Goal: Information Seeking & Learning: Find contact information

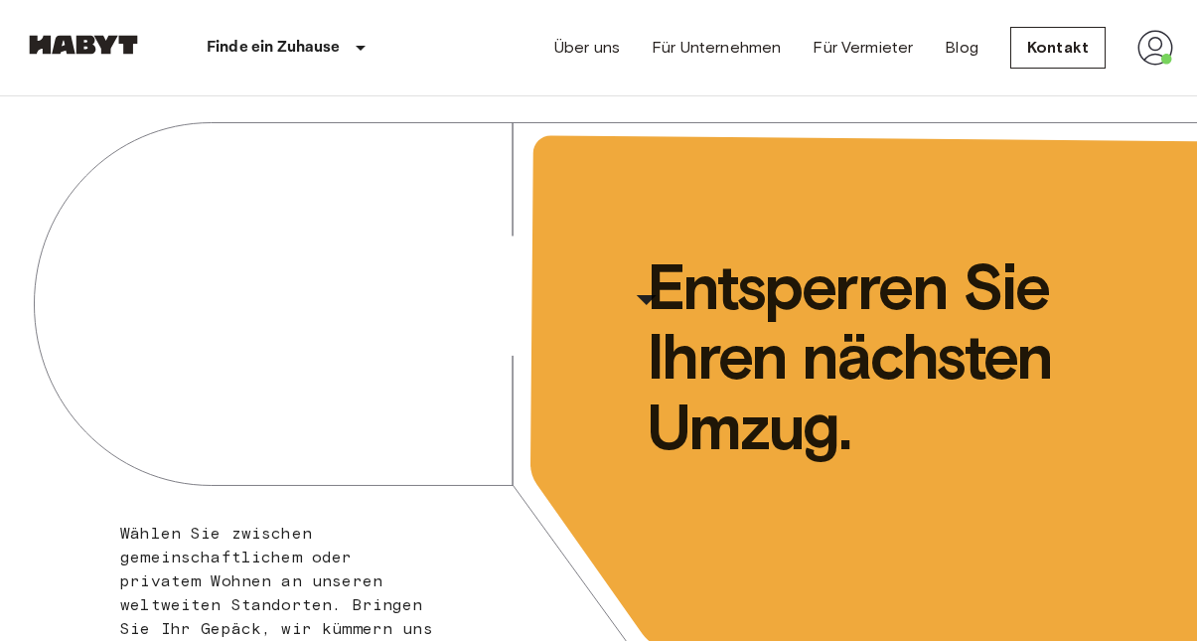
click at [1152, 53] on img at bounding box center [1155, 48] width 36 height 36
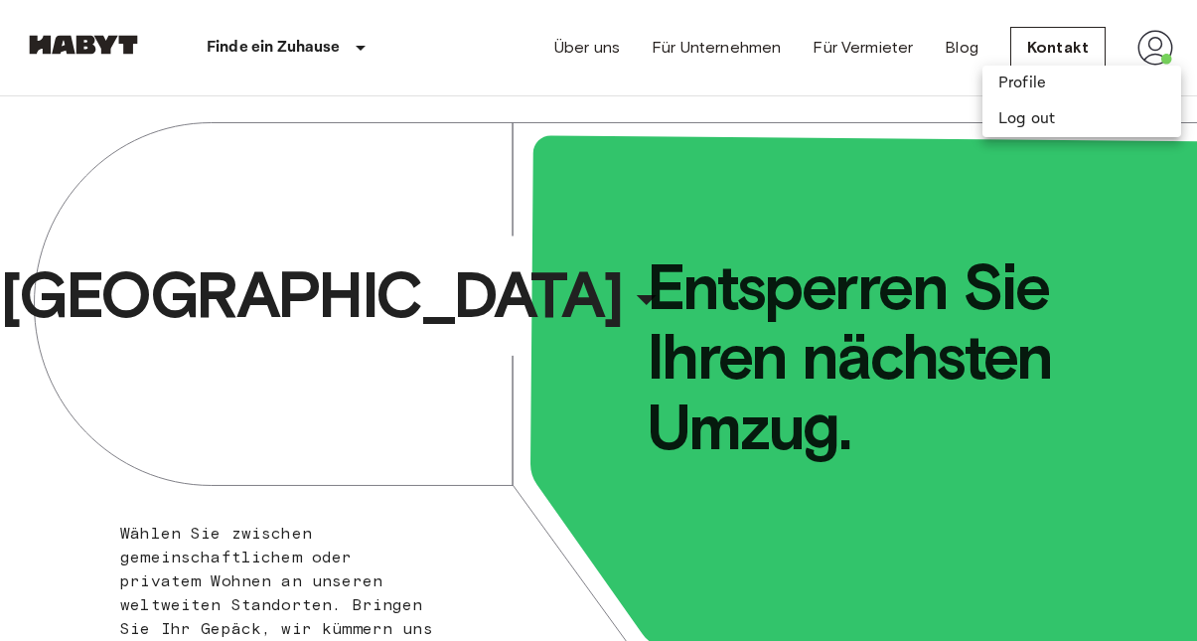
click at [908, 92] on div at bounding box center [598, 320] width 1197 height 641
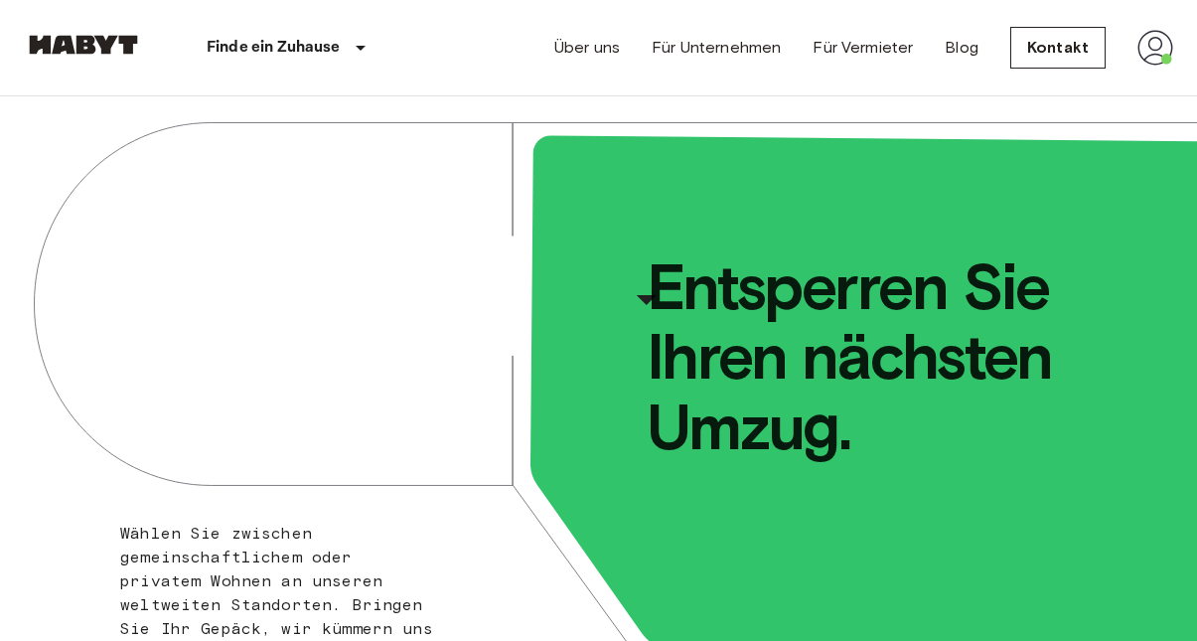
click at [1148, 56] on img at bounding box center [1155, 48] width 36 height 36
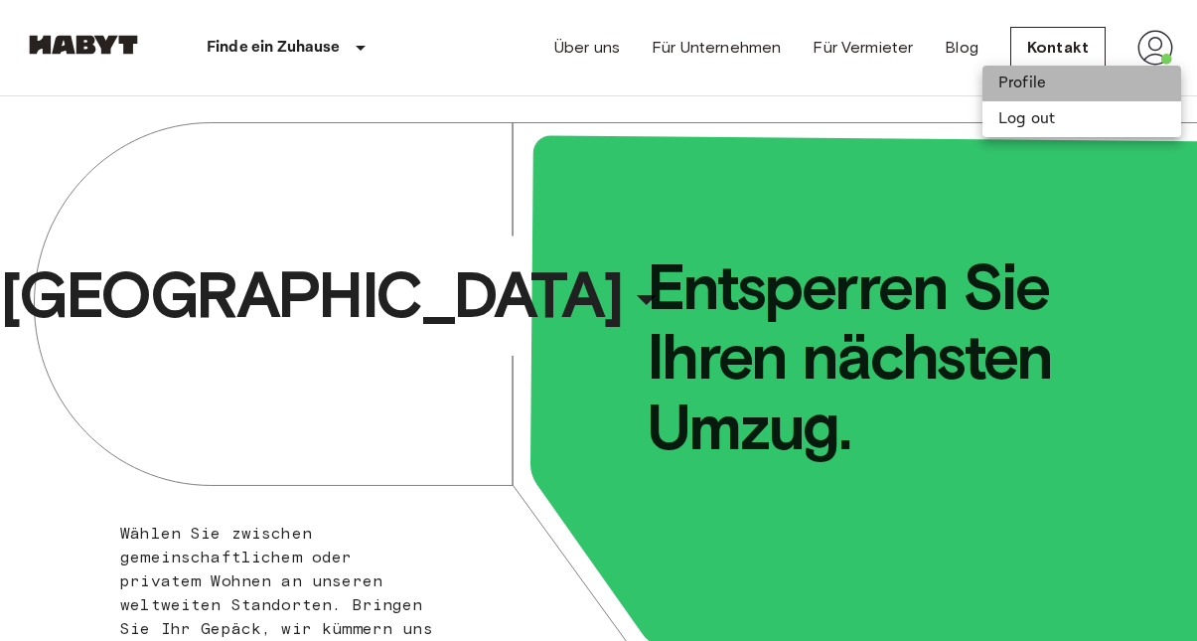
click at [1071, 78] on li "Profile" at bounding box center [1081, 84] width 199 height 36
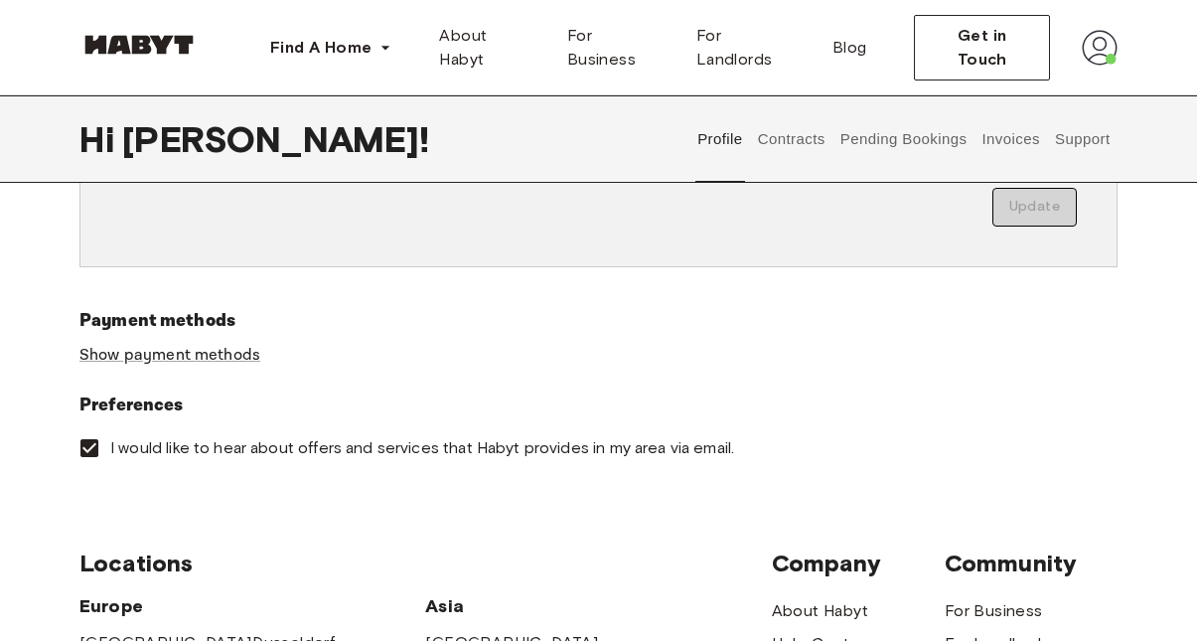
scroll to position [579, 0]
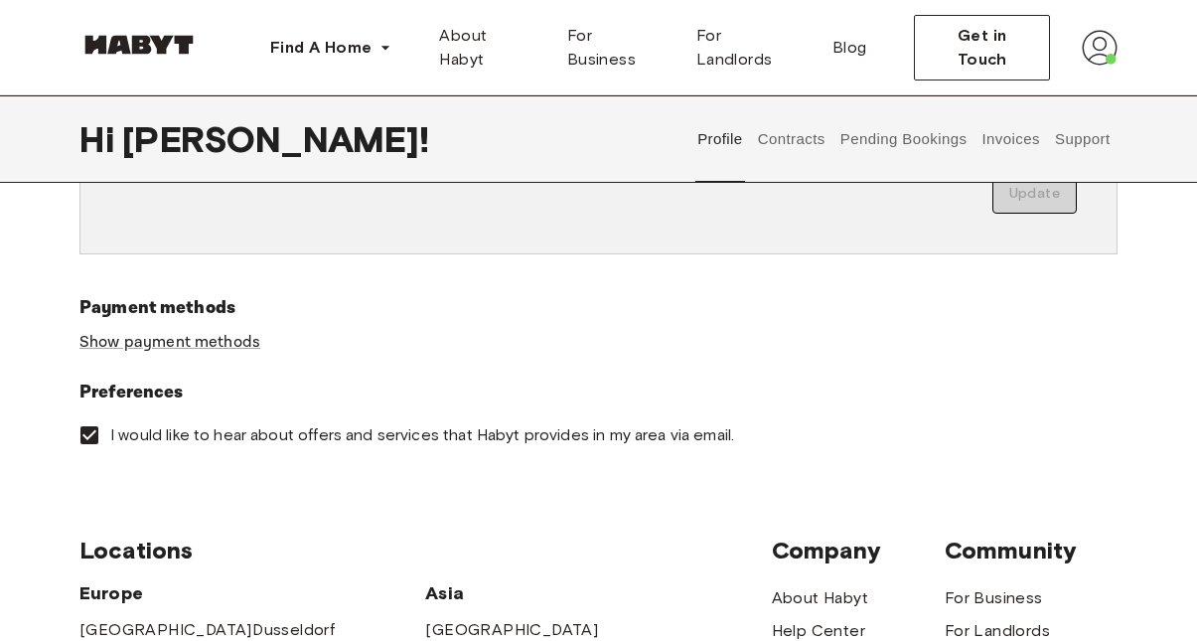
click at [788, 138] on button "Contracts" at bounding box center [791, 138] width 72 height 87
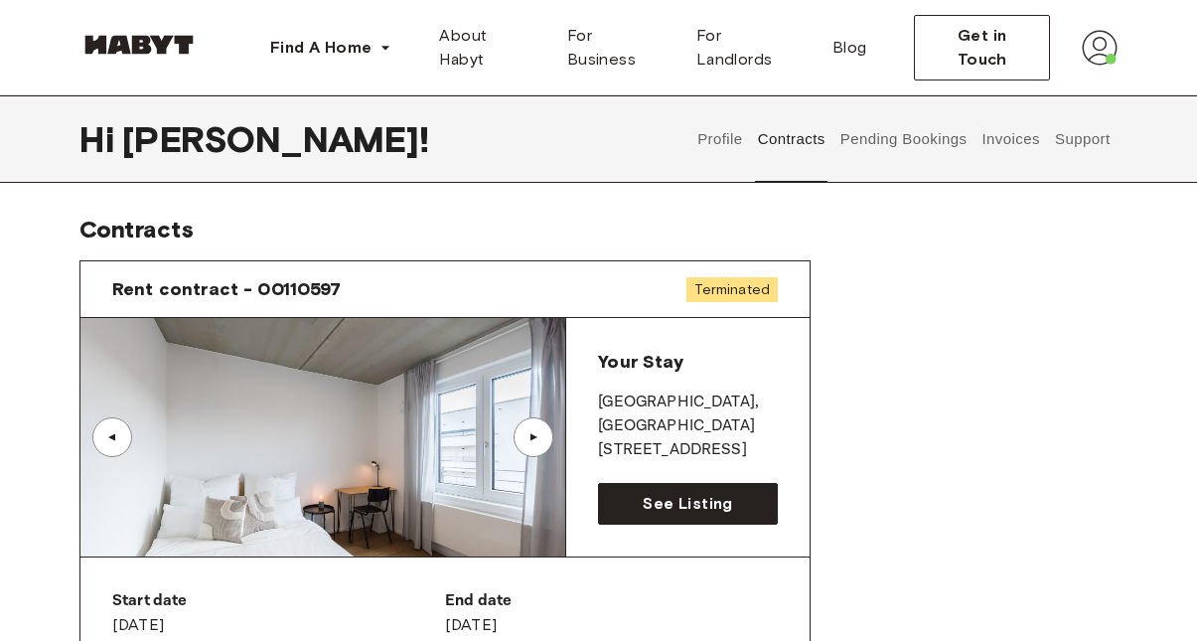
click at [905, 137] on button "Pending Bookings" at bounding box center [903, 138] width 132 height 87
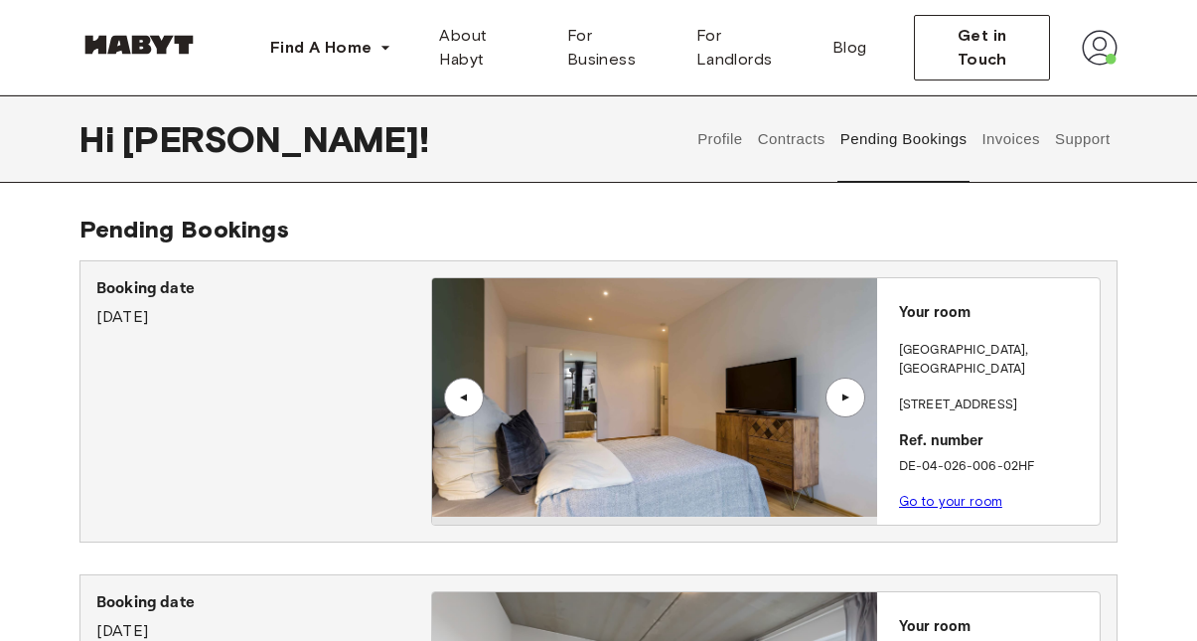
click at [1004, 136] on button "Invoices" at bounding box center [1010, 138] width 63 height 87
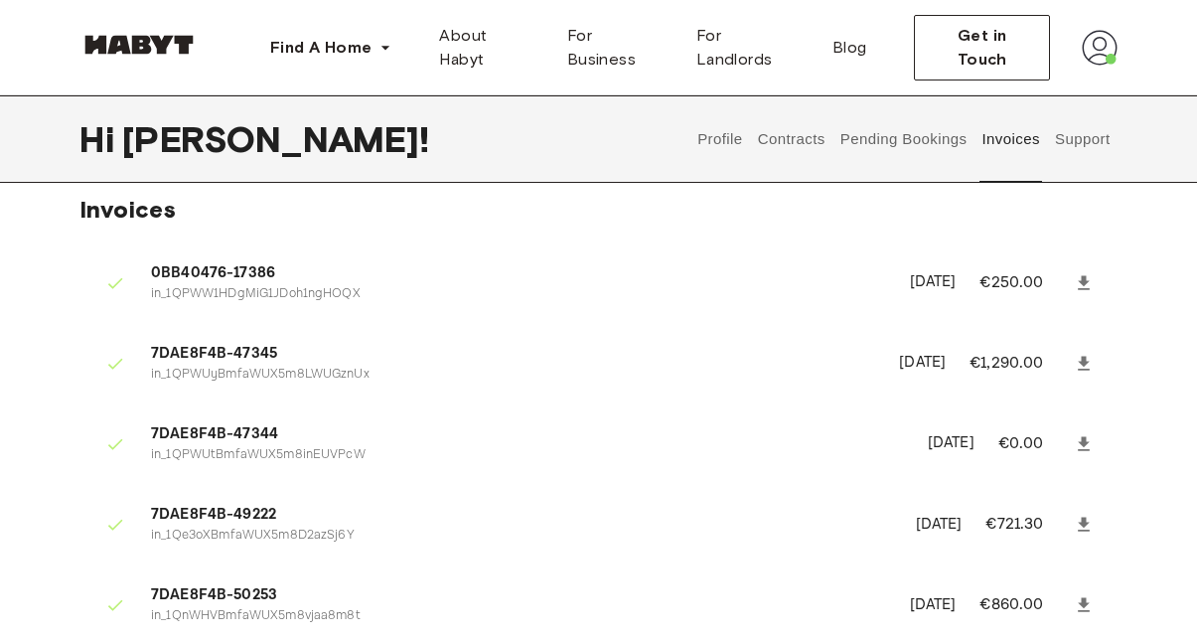
scroll to position [28, 0]
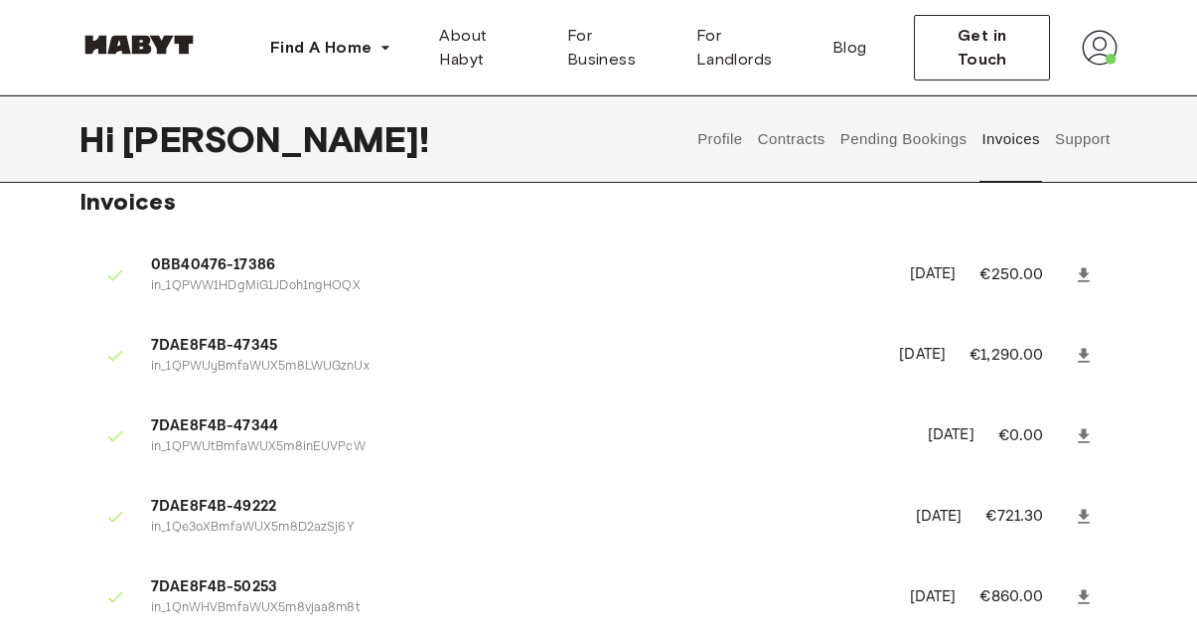
click at [1082, 351] on icon at bounding box center [1084, 355] width 12 height 14
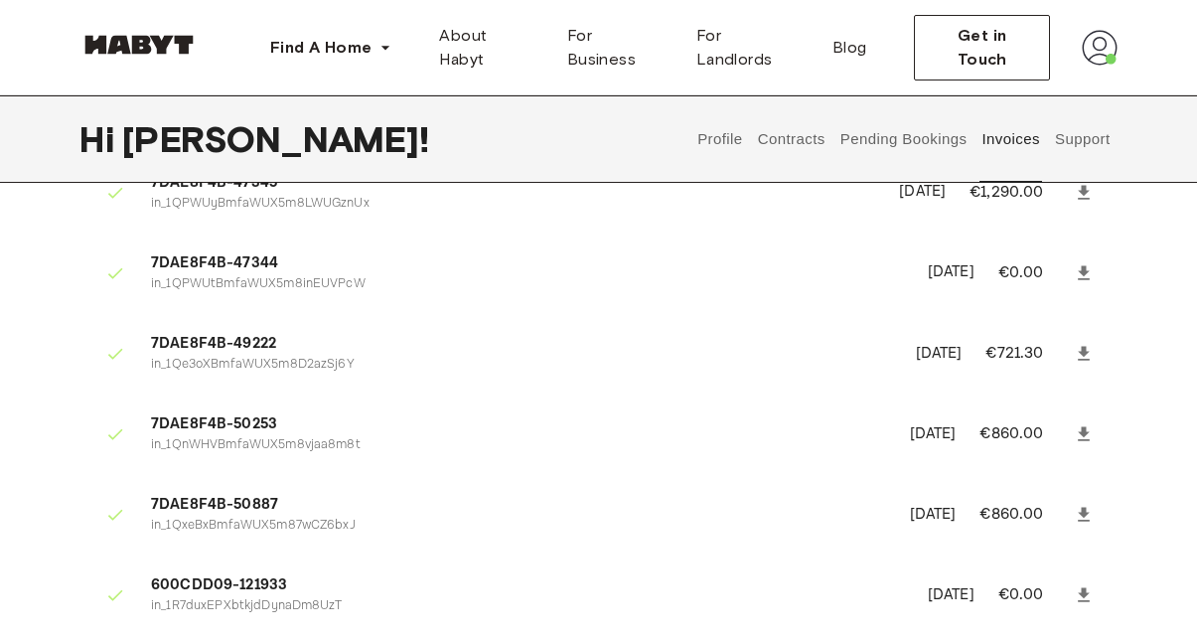
scroll to position [169, 0]
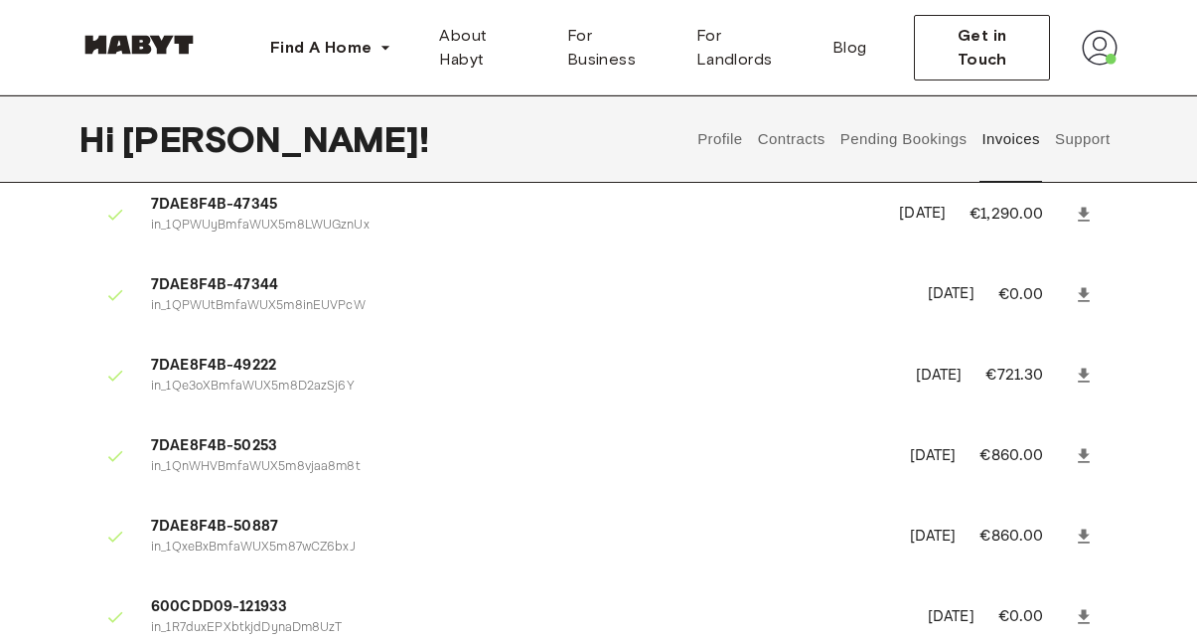
click at [1083, 367] on icon at bounding box center [1084, 374] width 12 height 14
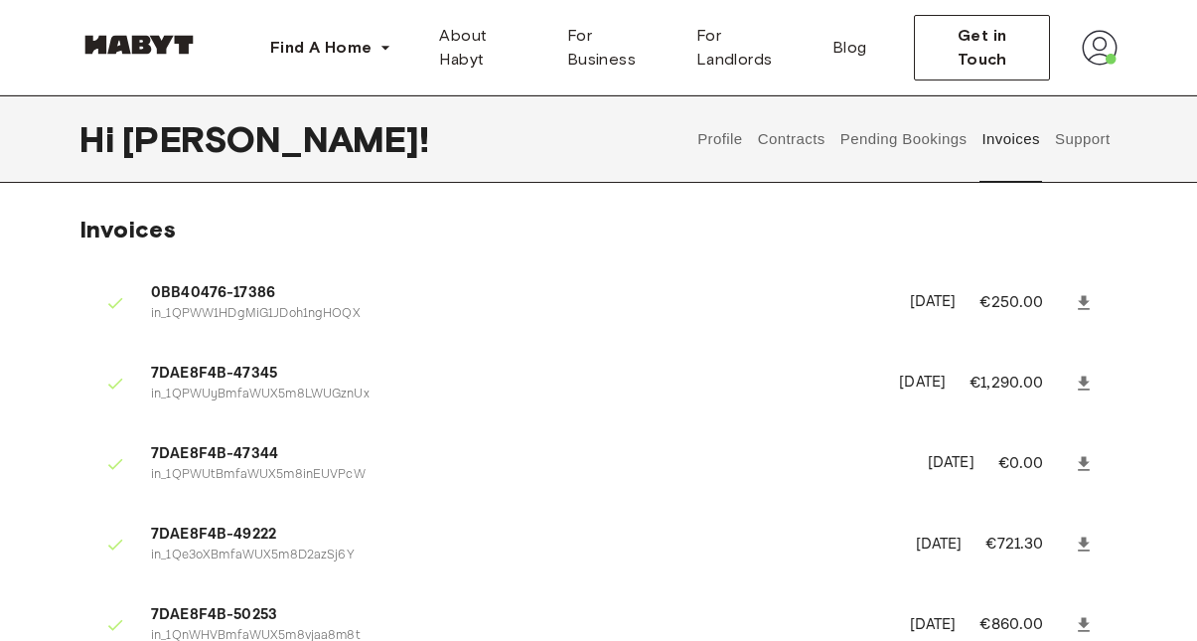
click at [945, 127] on button "Pending Bookings" at bounding box center [903, 138] width 132 height 87
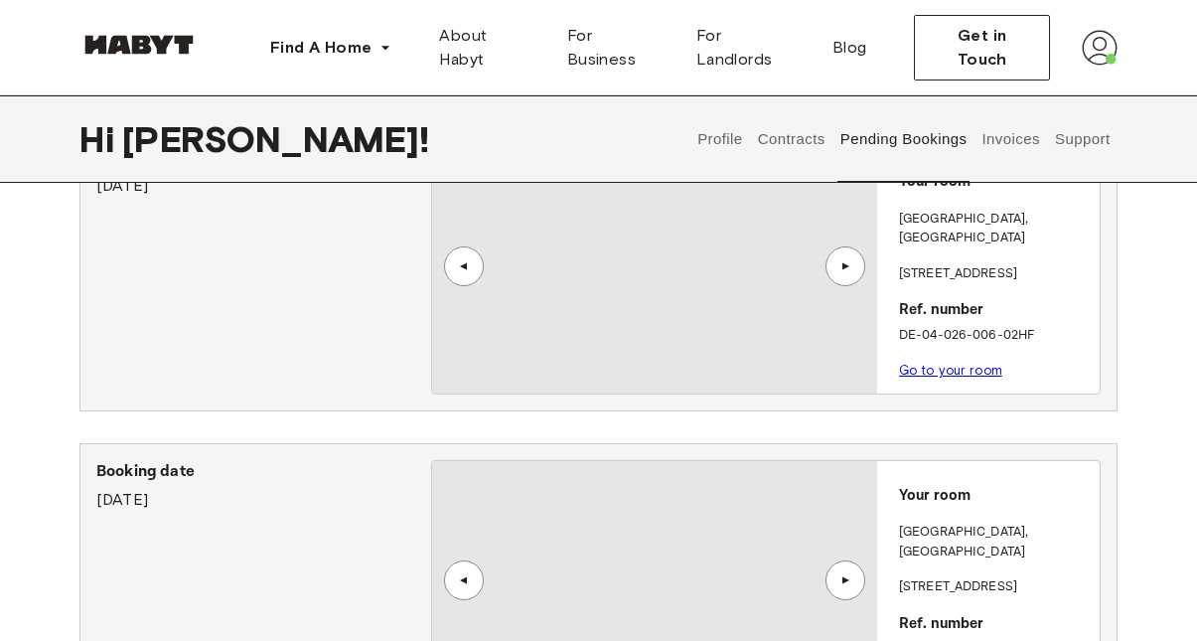
scroll to position [148, 0]
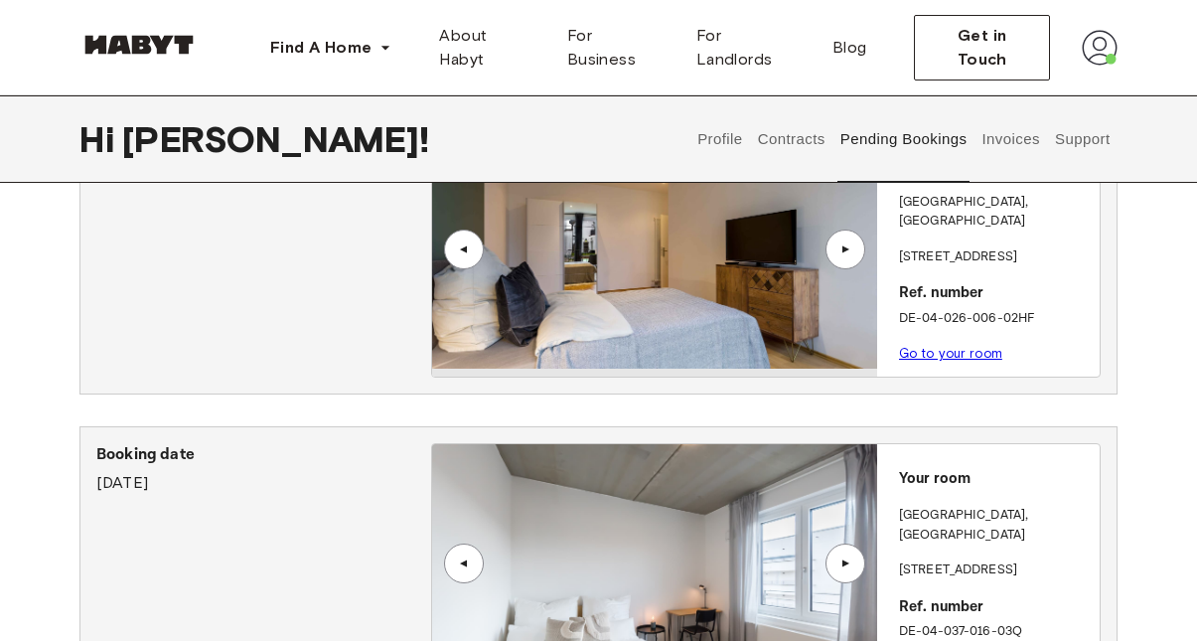
click at [1015, 130] on button "Invoices" at bounding box center [1010, 138] width 63 height 87
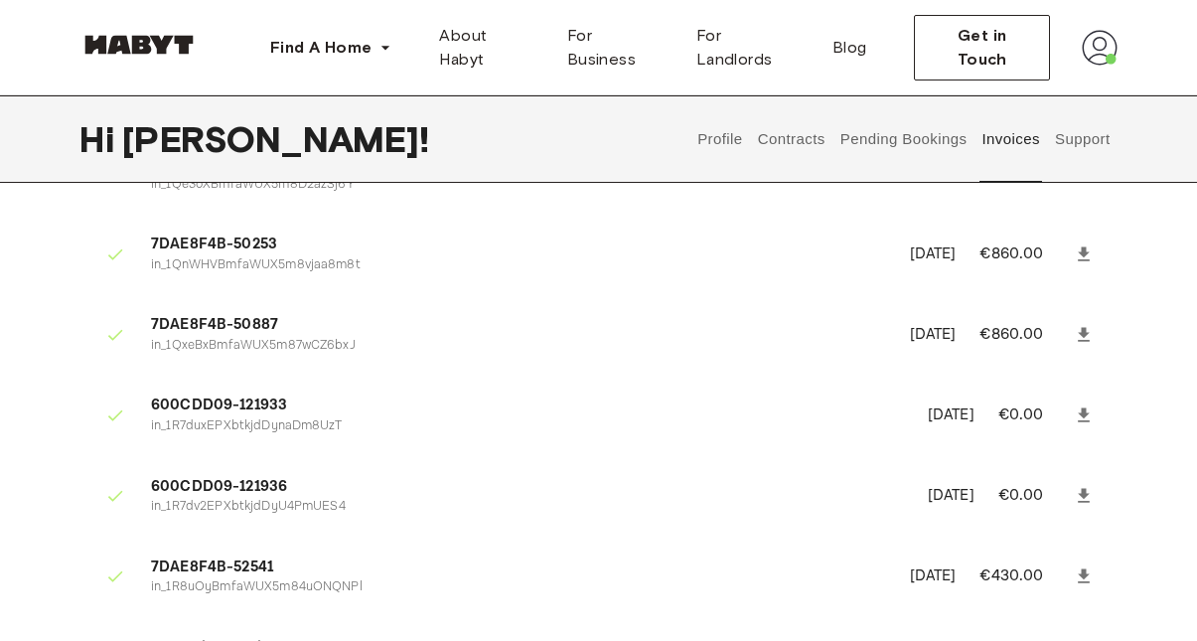
scroll to position [361, 0]
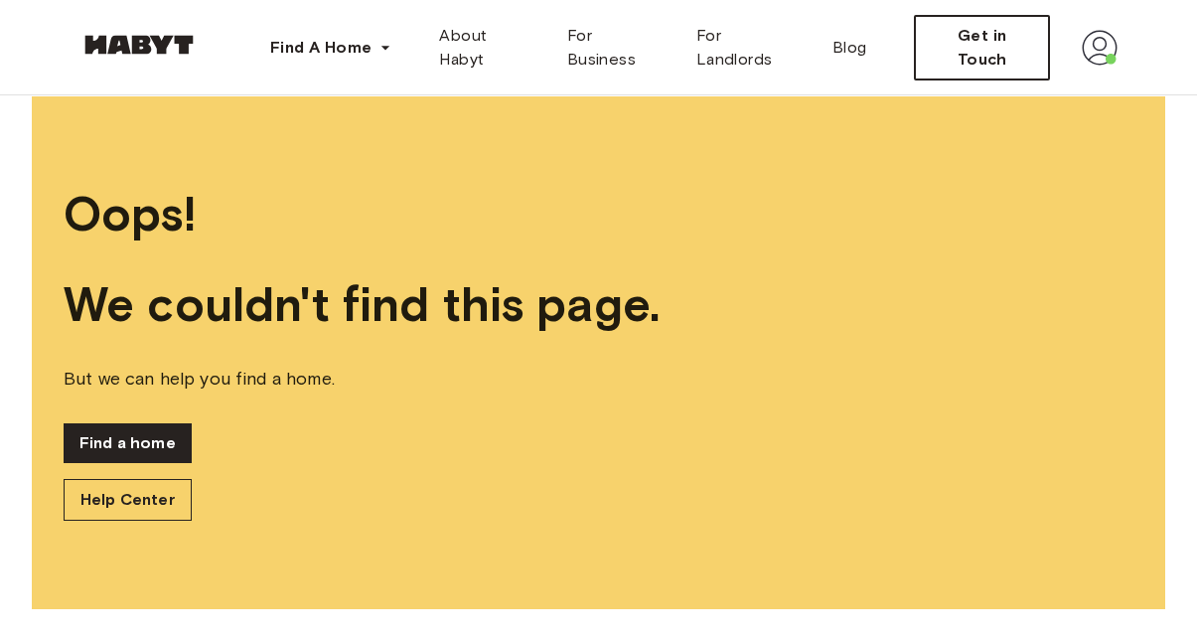
click at [1006, 46] on span "Get in Touch" at bounding box center [982, 48] width 102 height 48
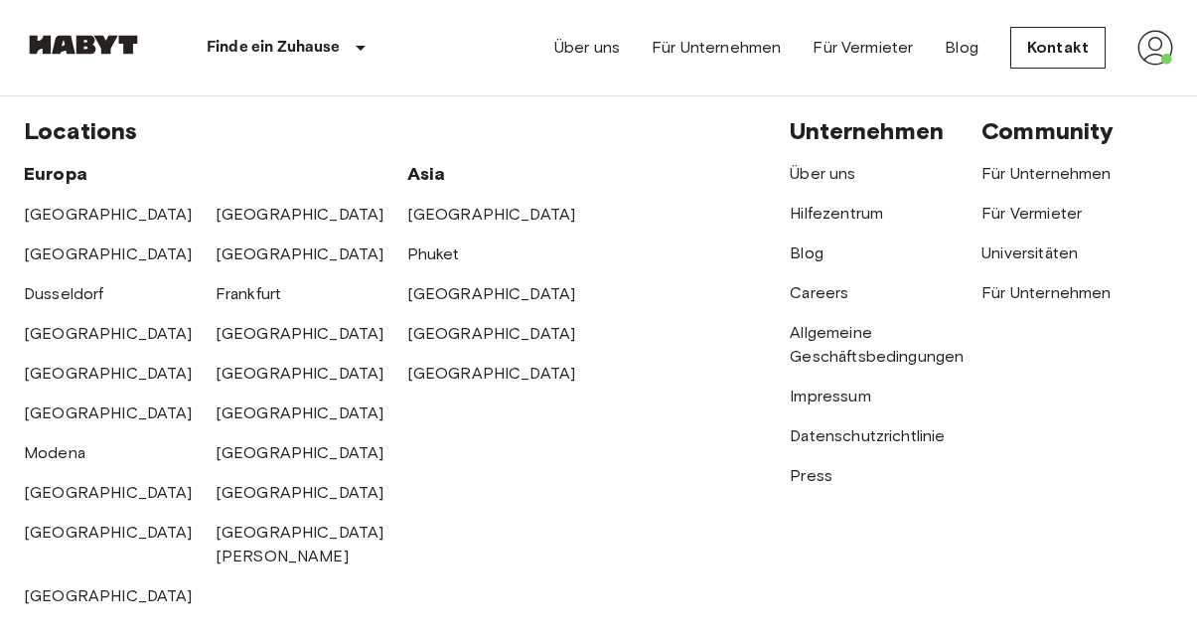
scroll to position [883, 0]
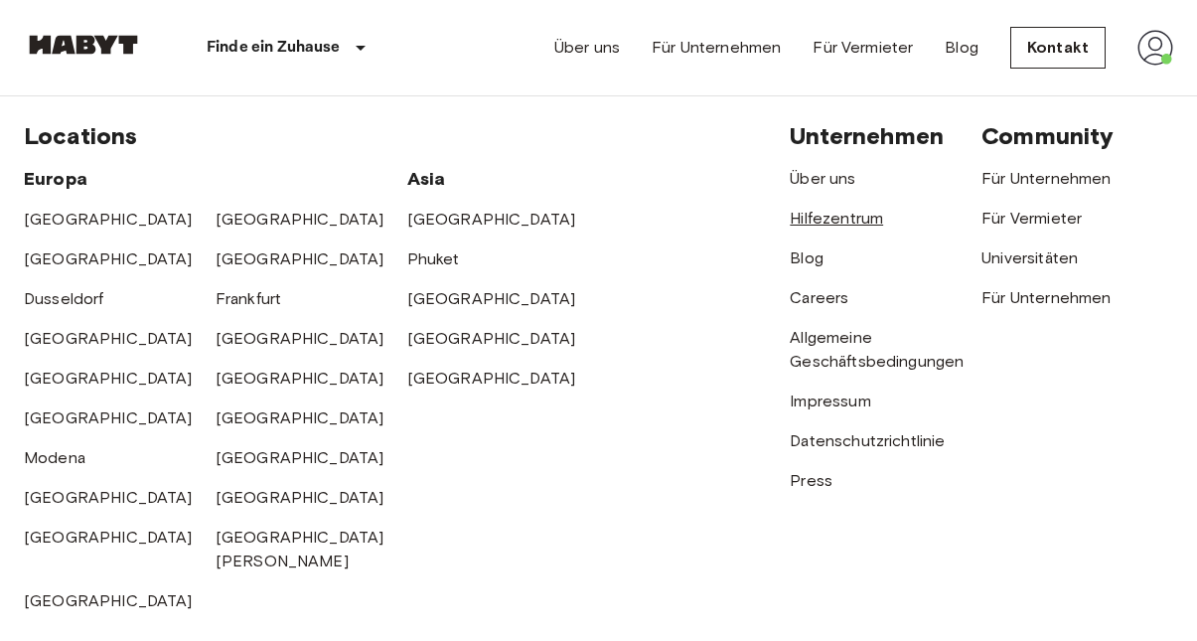
click at [815, 209] on link "Hilfezentrum" at bounding box center [836, 218] width 93 height 19
